Goal: Book appointment/travel/reservation

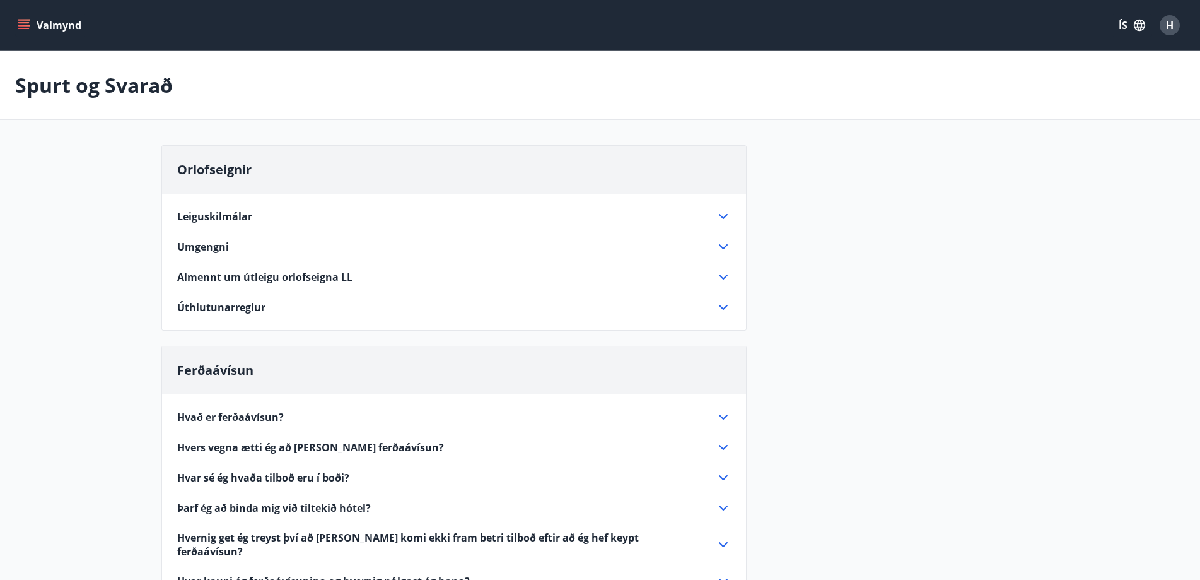
click at [20, 13] on div "Valmynd ÍS H" at bounding box center [600, 25] width 1170 height 30
click at [22, 24] on icon "menu" at bounding box center [24, 25] width 13 height 13
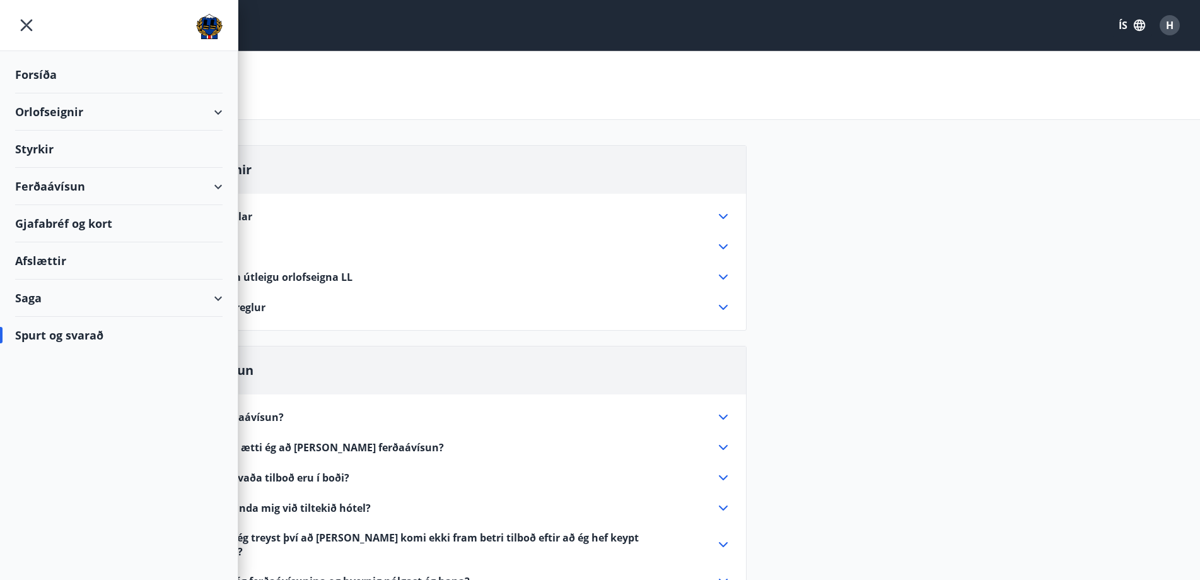
click at [170, 115] on div "Orlofseignir" at bounding box center [119, 111] width 208 height 37
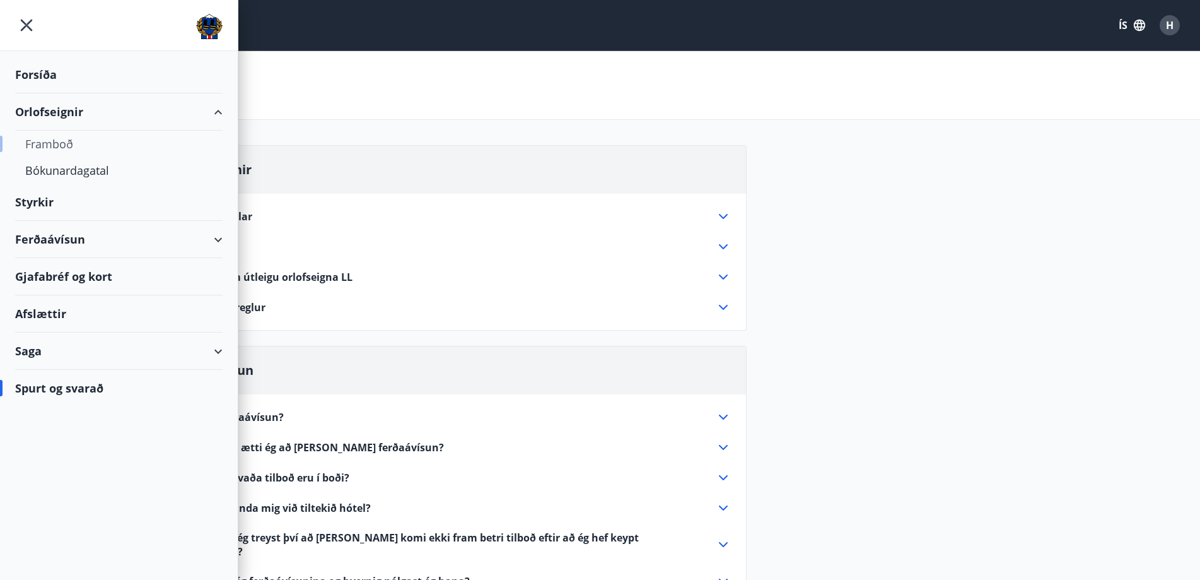
click at [66, 147] on div "Framboð" at bounding box center [118, 144] width 187 height 26
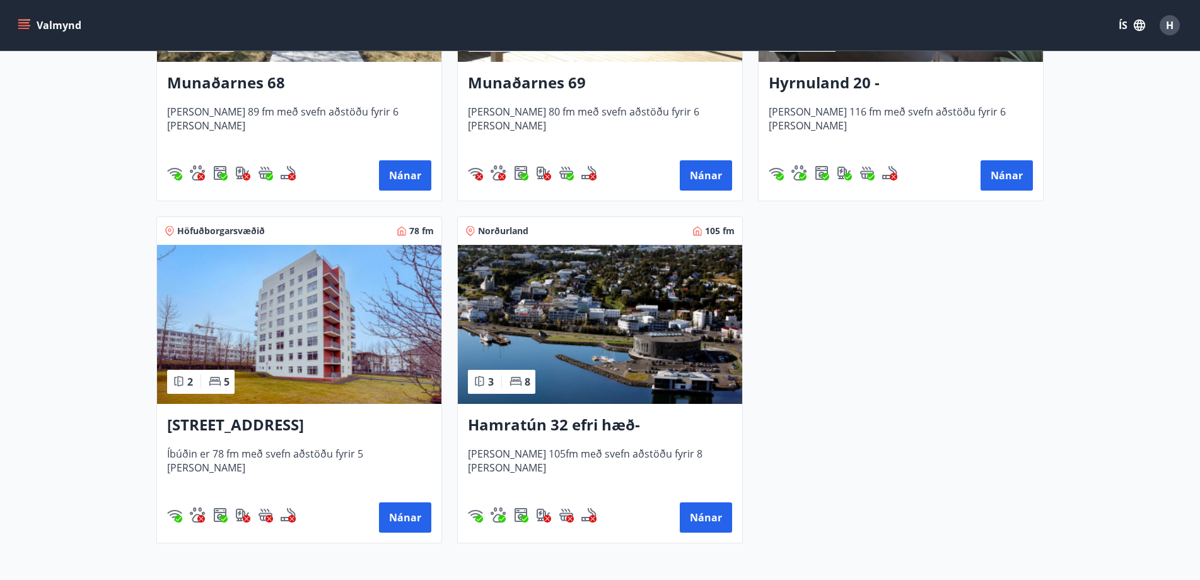
click at [590, 319] on img at bounding box center [600, 324] width 284 height 159
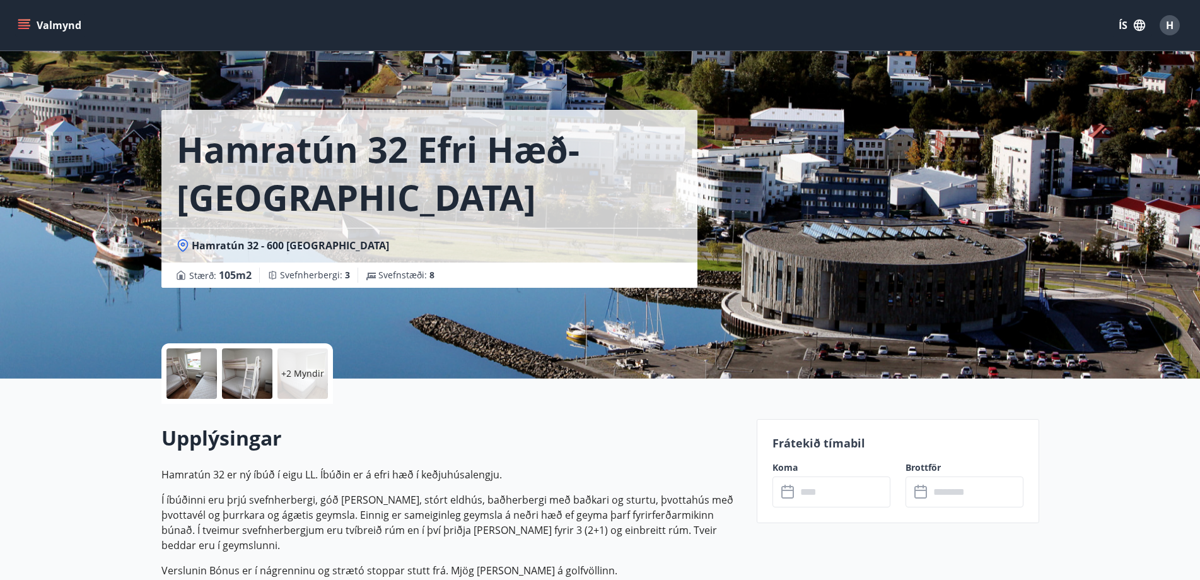
click at [838, 498] on input "text" at bounding box center [844, 491] width 94 height 31
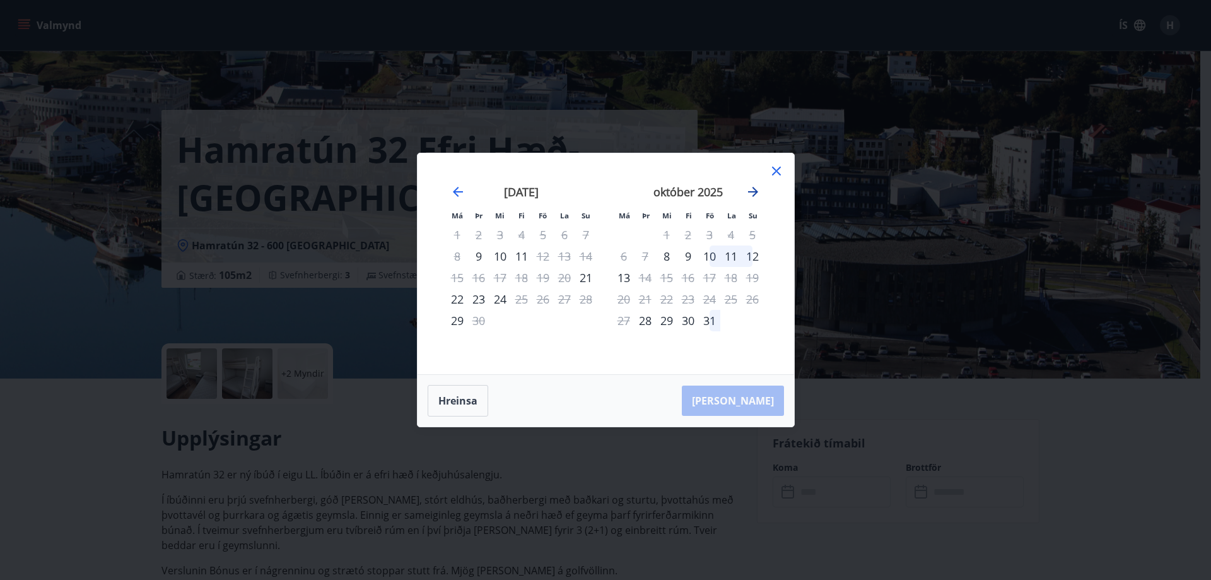
click at [753, 192] on icon "Move forward to switch to the next month." at bounding box center [753, 192] width 10 height 10
click at [752, 190] on icon "Move forward to switch to the next month." at bounding box center [752, 191] width 15 height 15
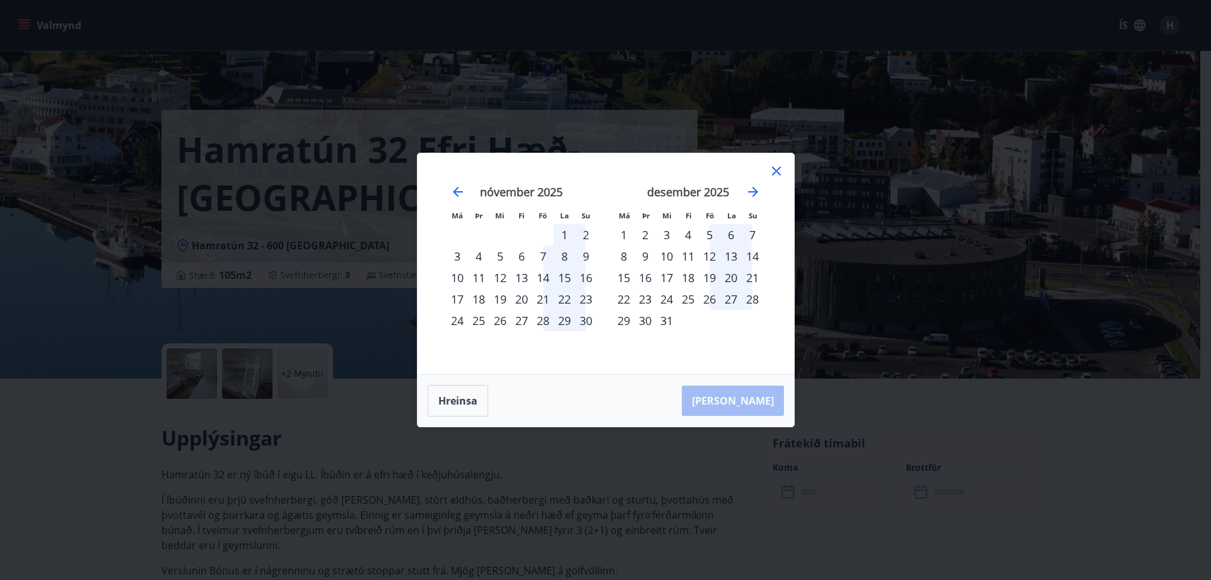
click at [636, 476] on div "Má Þr Mi Fi Fö La Su Má Þr Mi Fi Fö La Su [DATE] 1 2 3 4 5 6 7 8 9 10 11 12 13 …" at bounding box center [605, 290] width 1211 height 580
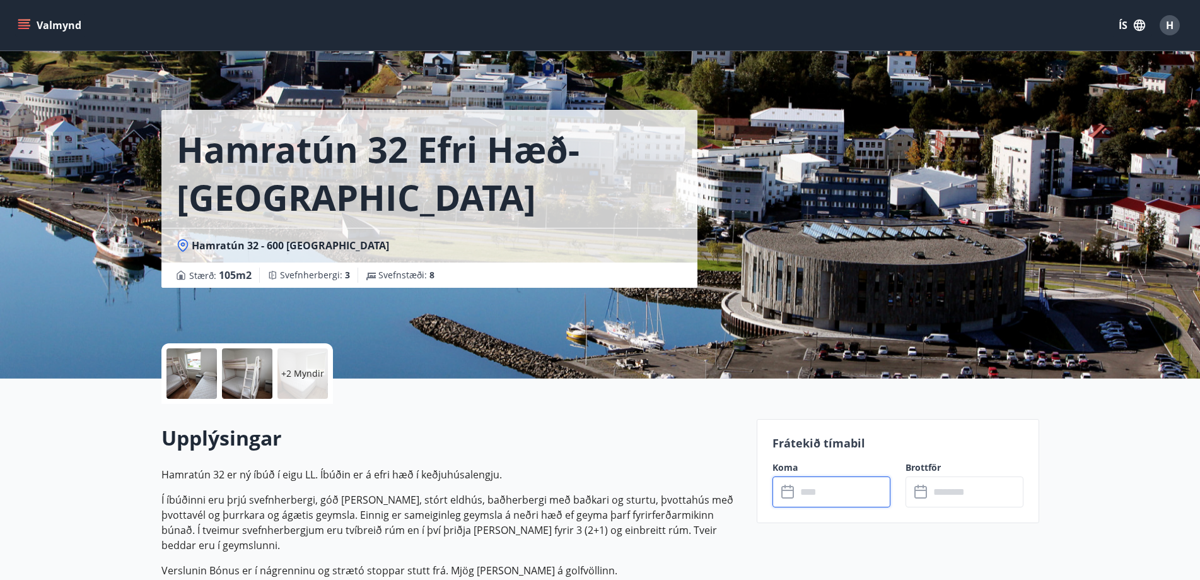
click at [74, 24] on button "Valmynd" at bounding box center [50, 25] width 71 height 23
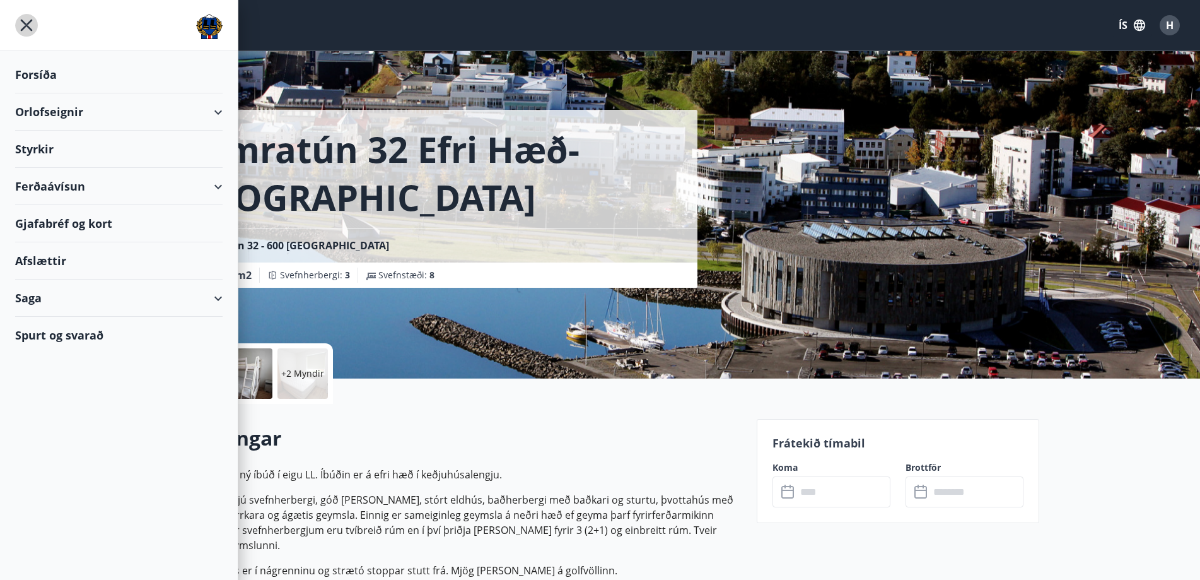
click at [27, 22] on icon "menu" at bounding box center [26, 25] width 23 height 23
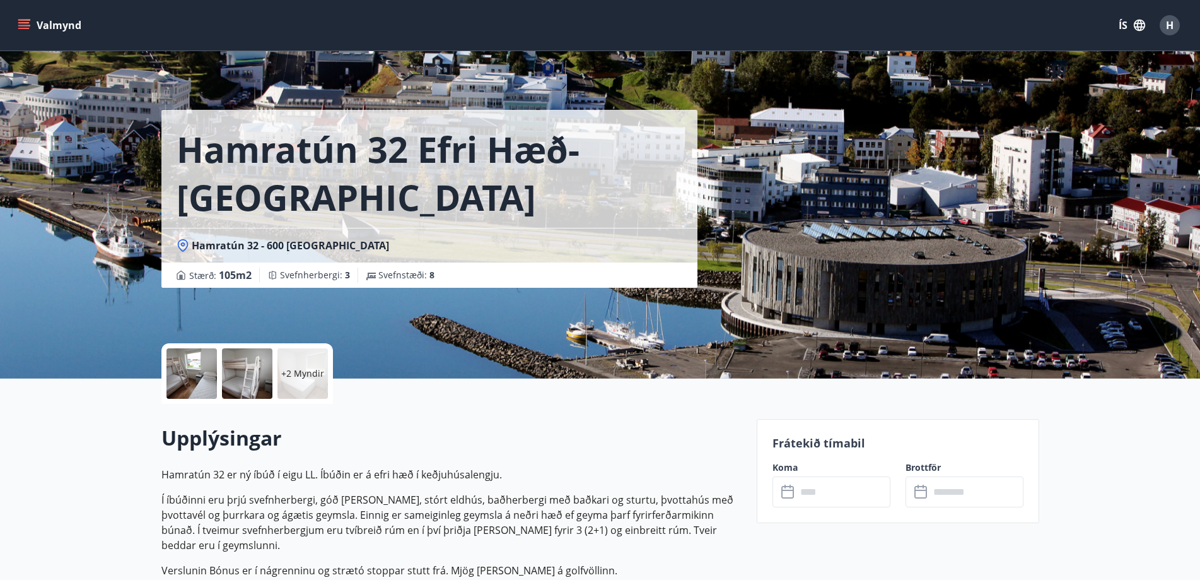
click at [49, 23] on button "Valmynd" at bounding box center [50, 25] width 71 height 23
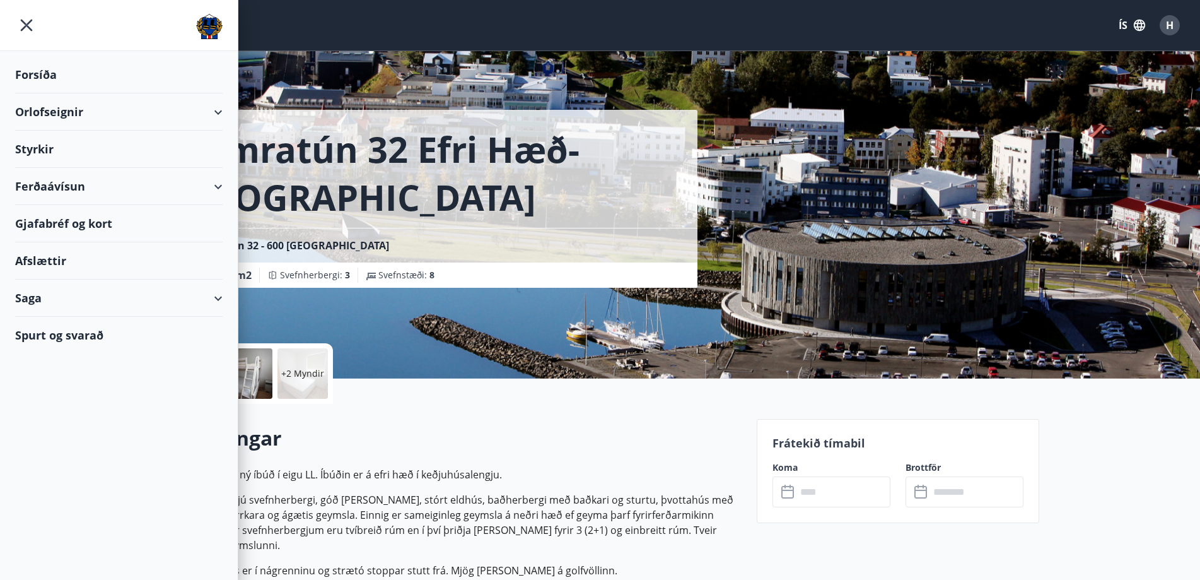
click at [197, 110] on div "Orlofseignir" at bounding box center [119, 111] width 208 height 37
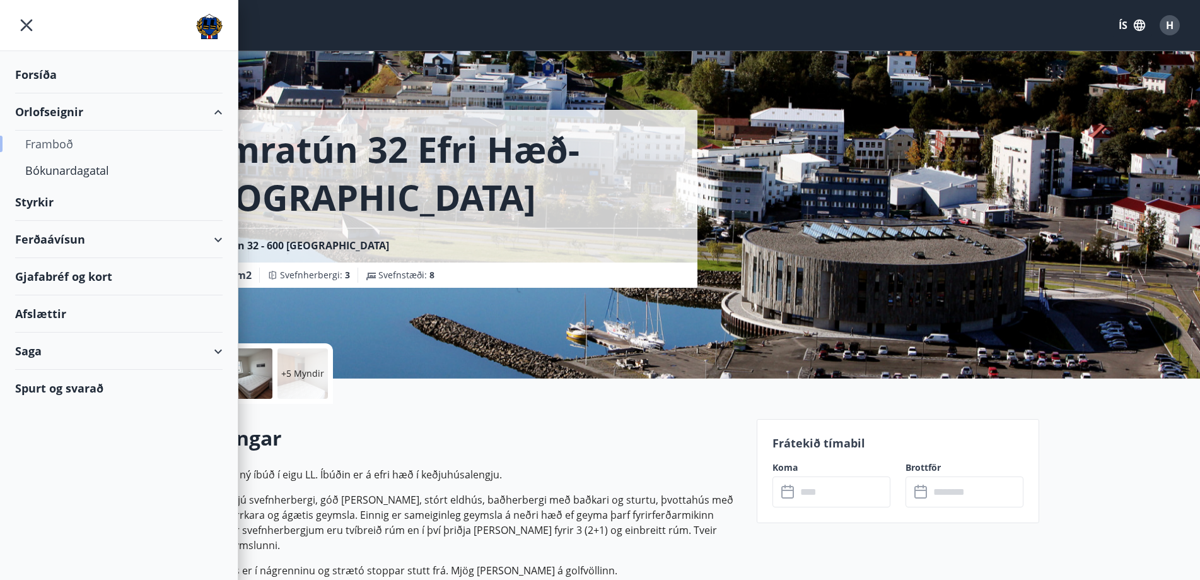
click at [69, 145] on div "Framboð" at bounding box center [118, 144] width 187 height 26
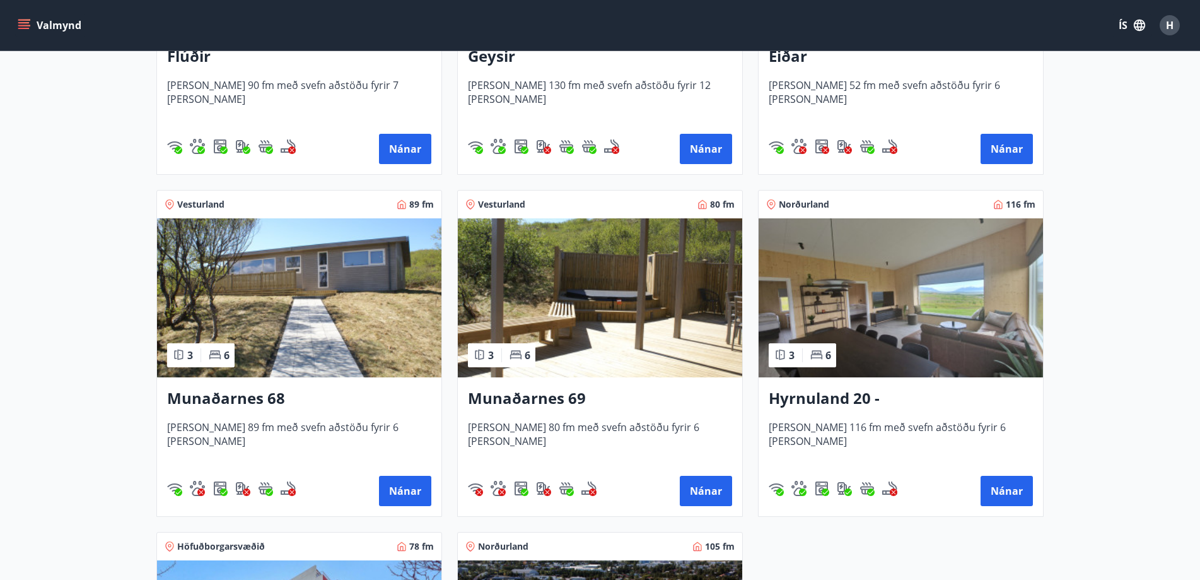
click at [875, 330] on img at bounding box center [901, 297] width 284 height 159
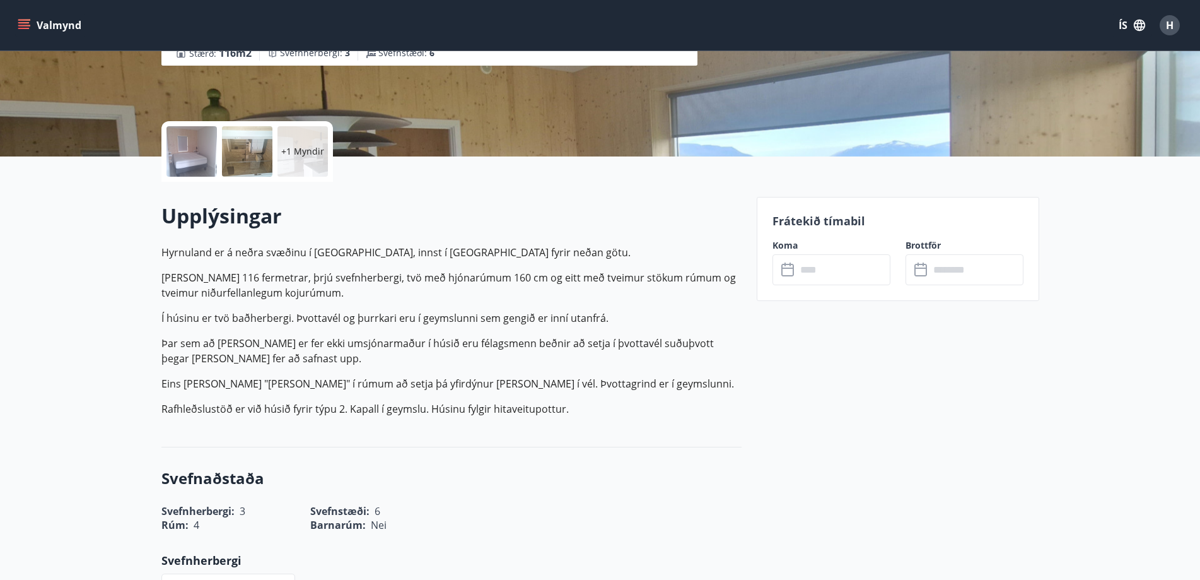
scroll to position [252, 0]
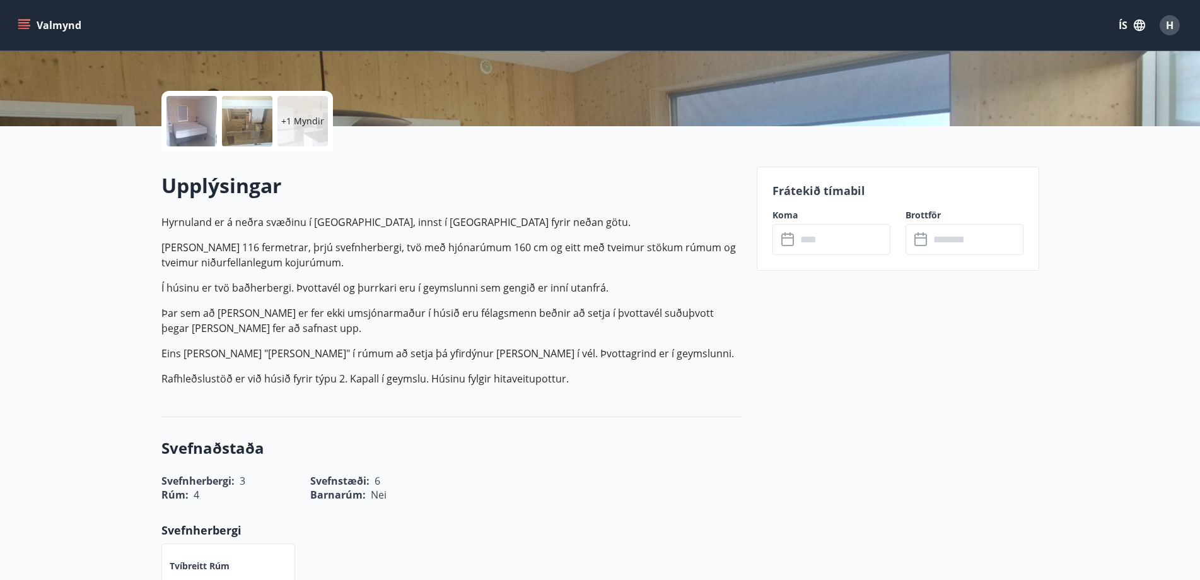
click at [827, 241] on input "text" at bounding box center [844, 239] width 94 height 31
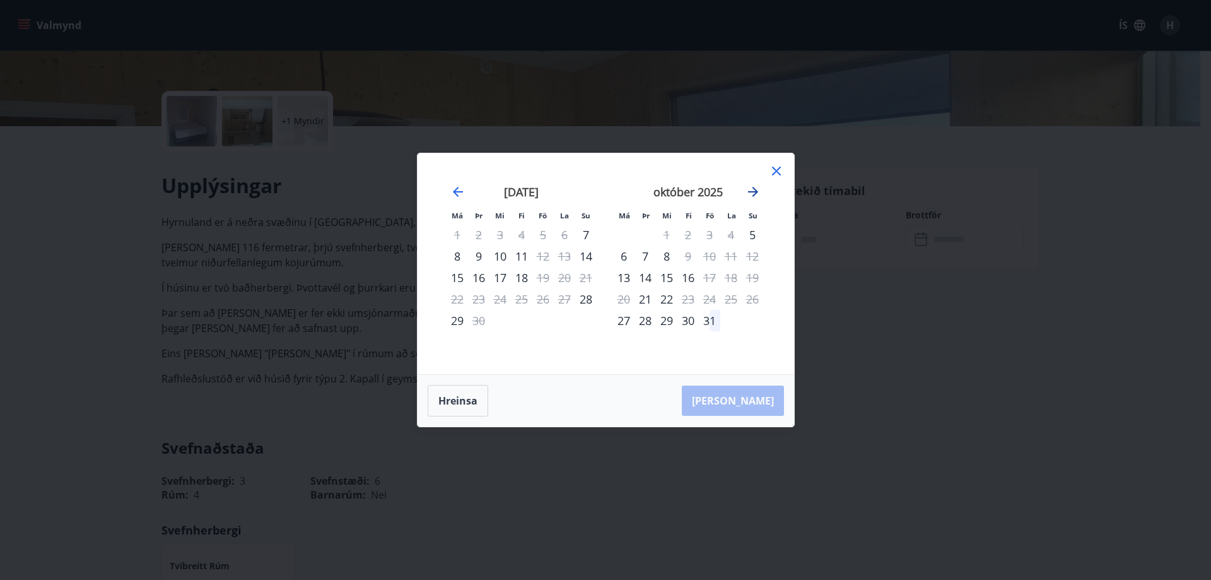
click at [757, 192] on icon "Move forward to switch to the next month." at bounding box center [753, 192] width 10 height 10
click at [754, 188] on icon "Move forward to switch to the next month." at bounding box center [752, 191] width 15 height 15
click at [753, 188] on icon "Move forward to switch to the next month." at bounding box center [753, 192] width 10 height 10
click at [753, 192] on icon "Move forward to switch to the next month." at bounding box center [753, 192] width 10 height 10
click at [753, 190] on icon "Move forward to switch to the next month." at bounding box center [752, 191] width 15 height 15
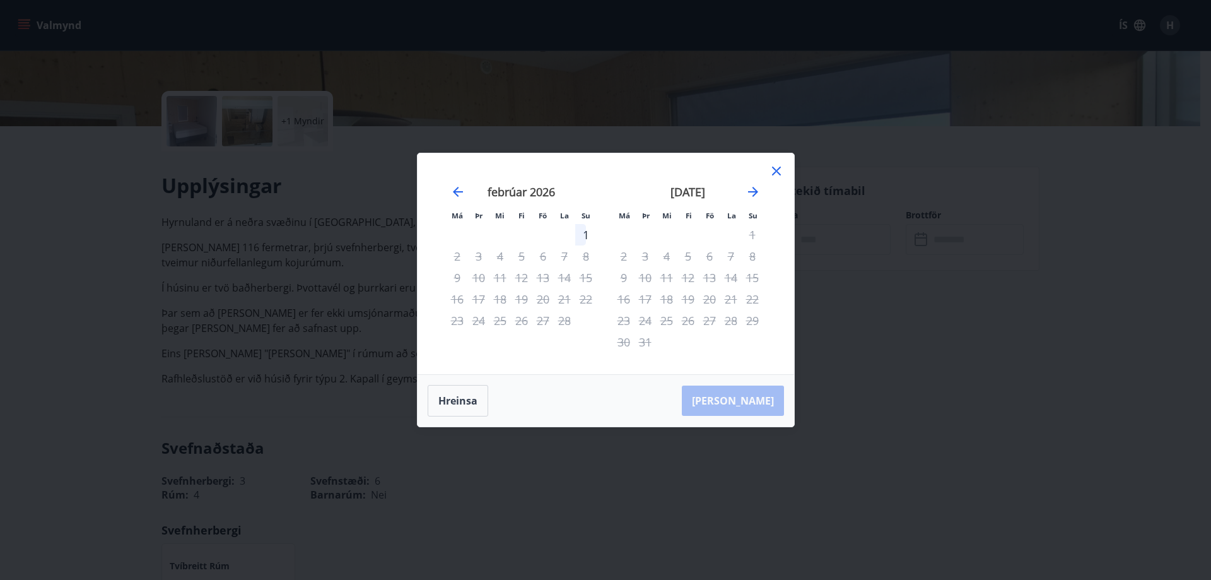
click at [611, 534] on div "Má Þr Mi Fi Fö La Su Má Þr Mi Fi Fö La Su [DATE] 1 2 3 4 5 6 7 8 9 10 11 12 13 …" at bounding box center [605, 290] width 1211 height 580
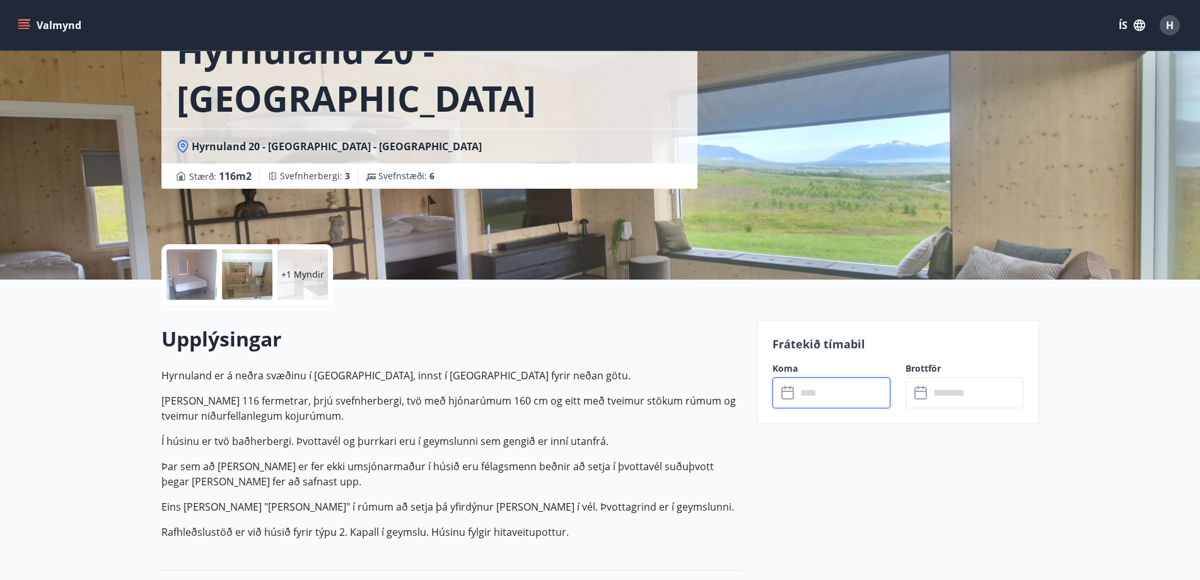
scroll to position [0, 0]
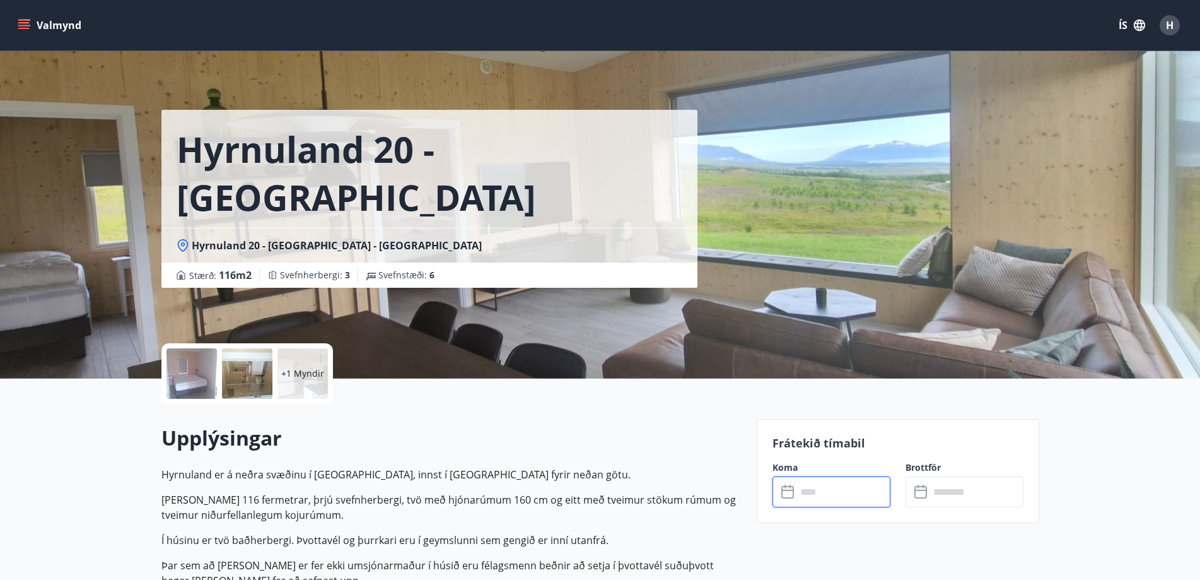
click at [57, 23] on button "Valmynd" at bounding box center [50, 25] width 71 height 23
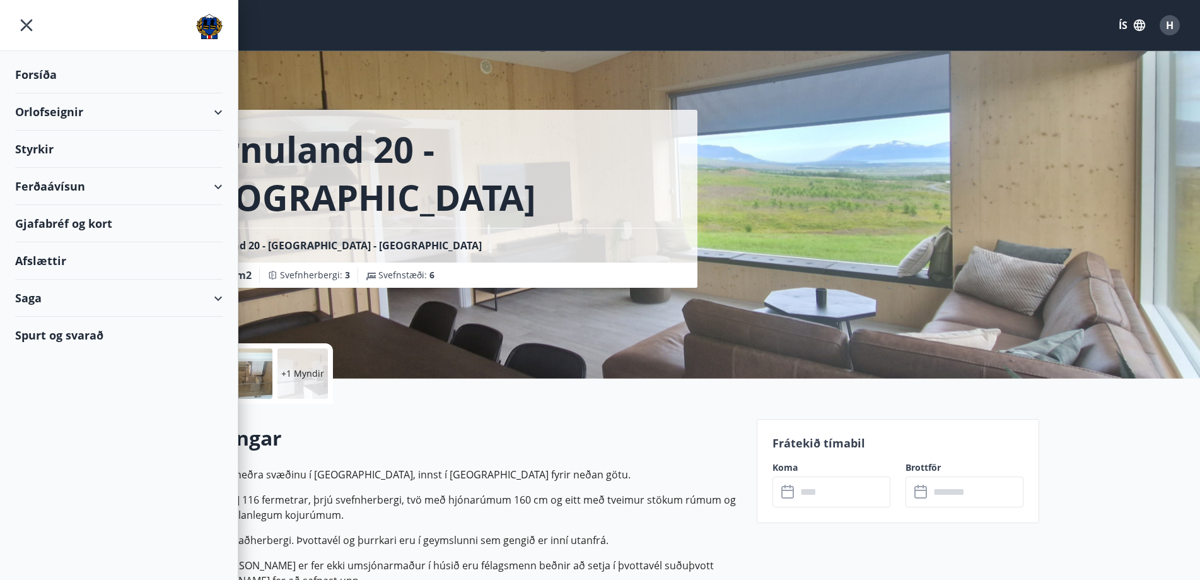
click at [433, 450] on h2 "Upplýsingar" at bounding box center [451, 438] width 580 height 28
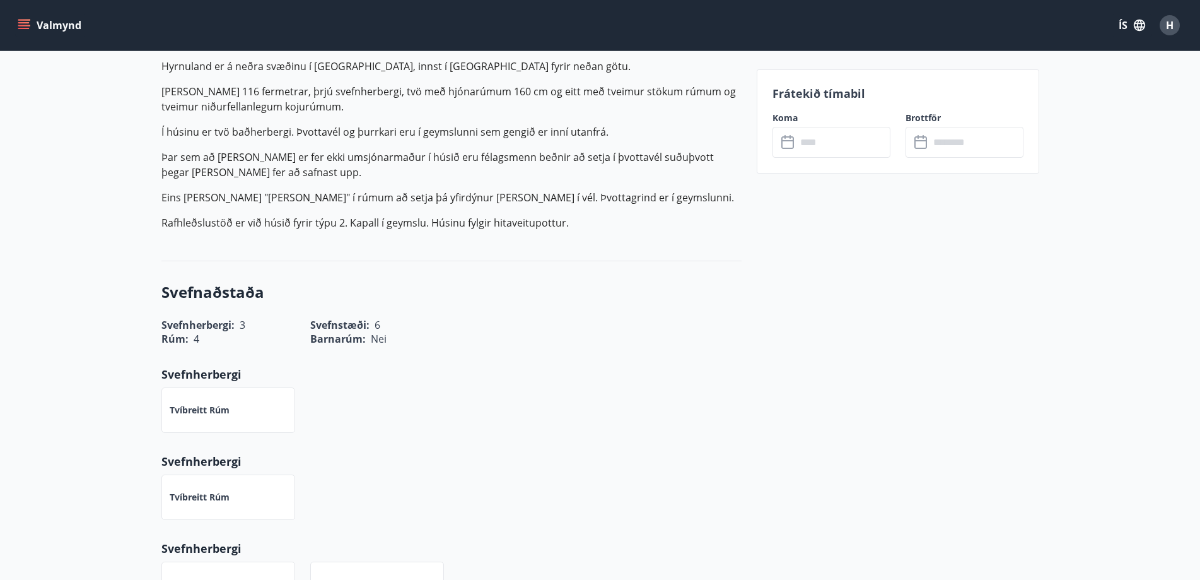
scroll to position [568, 0]
